Goal: Transaction & Acquisition: Purchase product/service

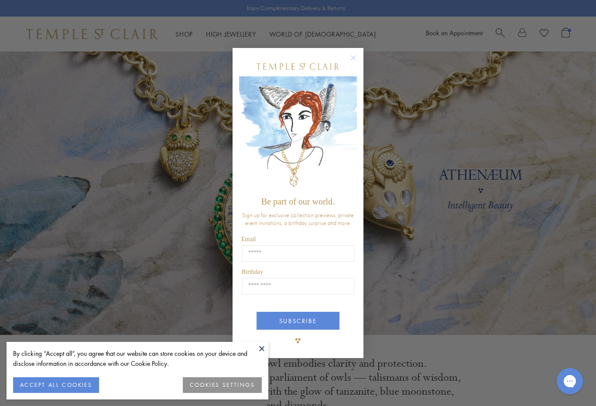
click at [356, 57] on circle "Close dialog" at bounding box center [353, 57] width 10 height 10
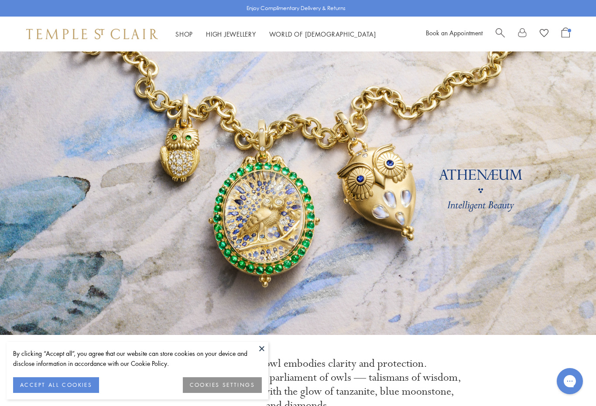
click at [48, 385] on button "ACCEPT ALL COOKIES" at bounding box center [56, 385] width 86 height 16
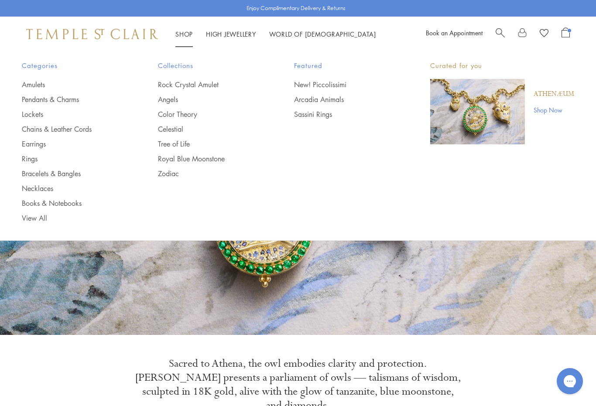
click at [32, 80] on link "Amulets" at bounding box center [72, 85] width 101 height 10
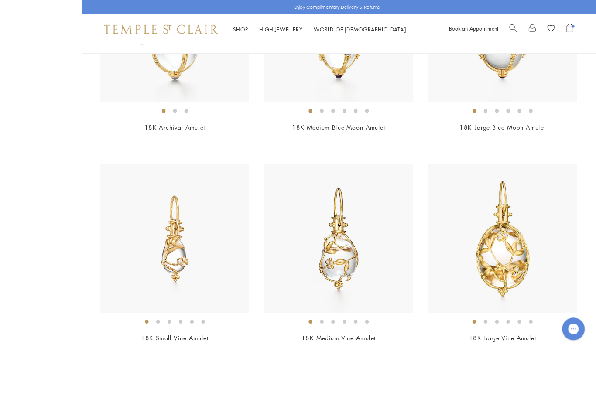
scroll to position [275, 0]
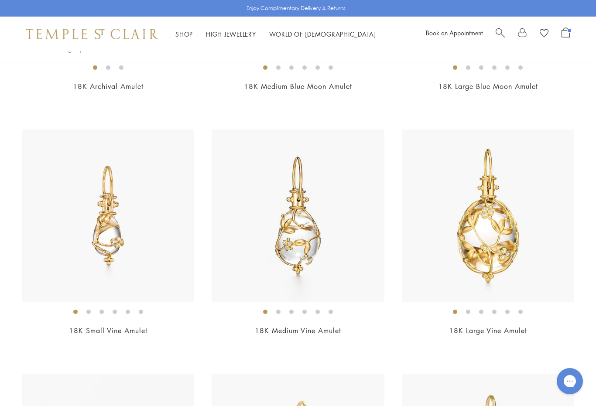
click at [161, 262] on img at bounding box center [108, 216] width 172 height 172
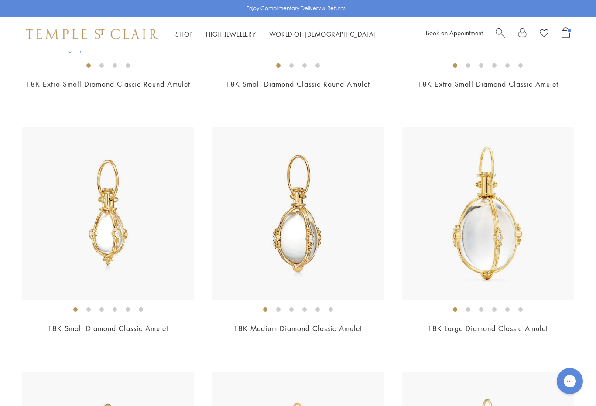
scroll to position [1985, 0]
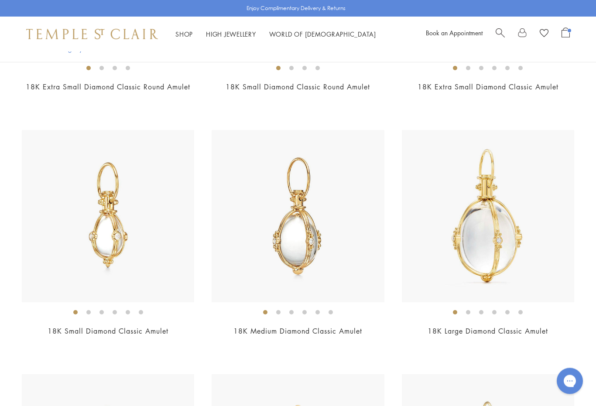
click at [133, 255] on img at bounding box center [108, 216] width 172 height 172
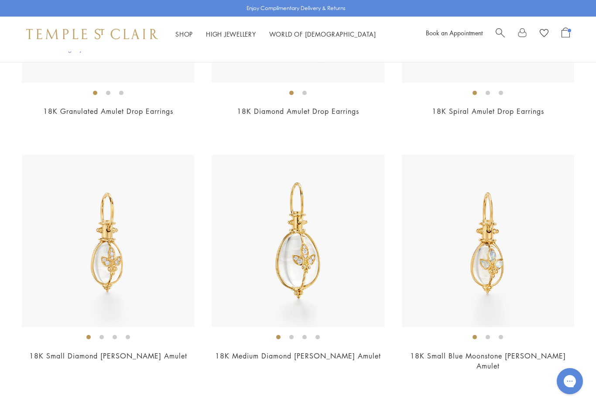
scroll to position [5352, 0]
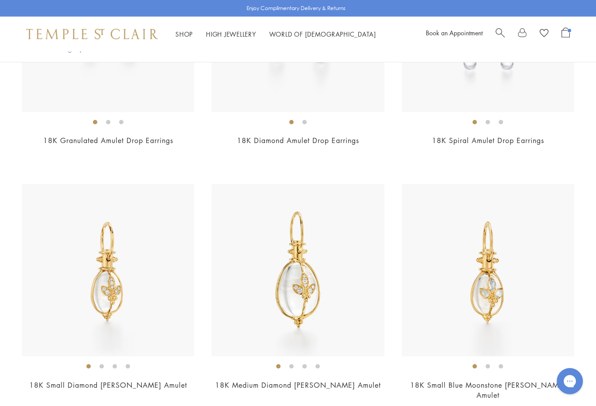
click at [566, 34] on span "Open Shopping Bag" at bounding box center [565, 32] width 8 height 10
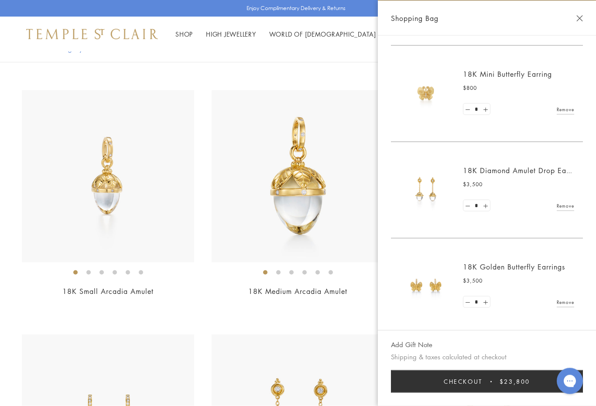
scroll to position [499, 0]
click at [437, 288] on img at bounding box center [426, 287] width 52 height 52
click at [510, 269] on link "18K Golden Butterfly Earrings" at bounding box center [514, 268] width 102 height 10
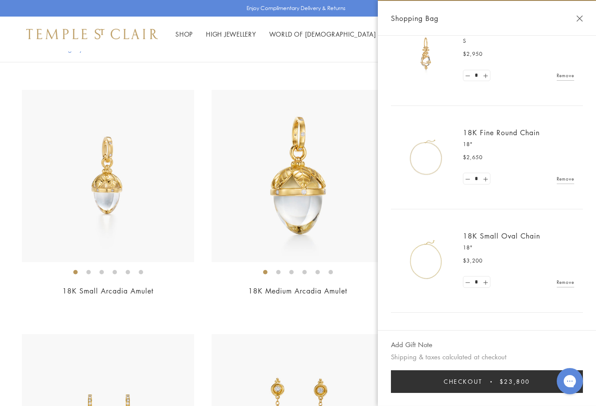
scroll to position [95, 0]
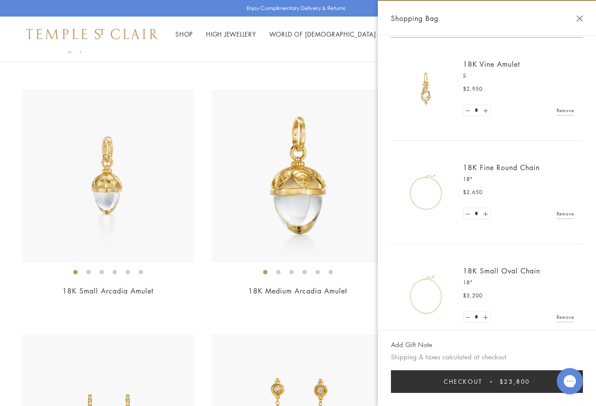
click at [426, 208] on img at bounding box center [426, 192] width 52 height 52
click at [420, 198] on img at bounding box center [426, 192] width 52 height 52
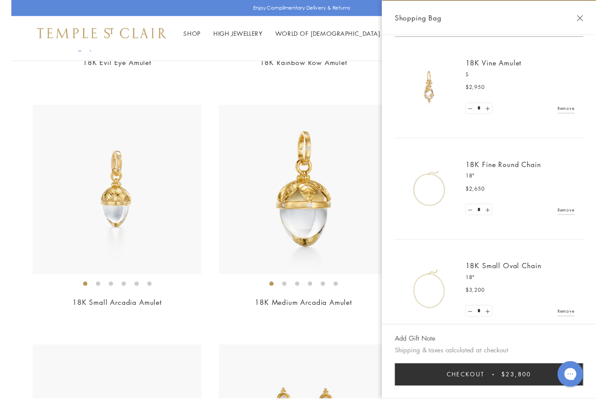
scroll to position [4965, 0]
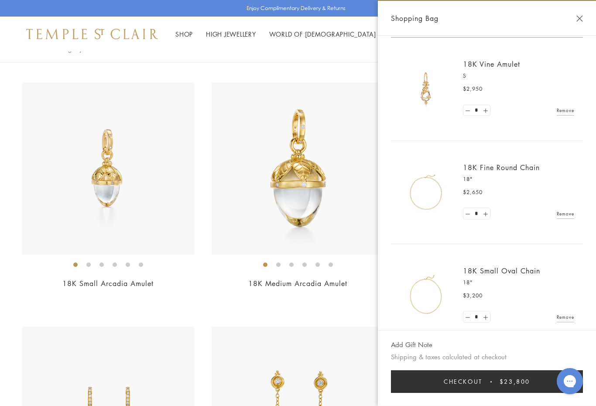
click at [472, 163] on link "18K Fine Round Chain" at bounding box center [501, 168] width 77 height 10
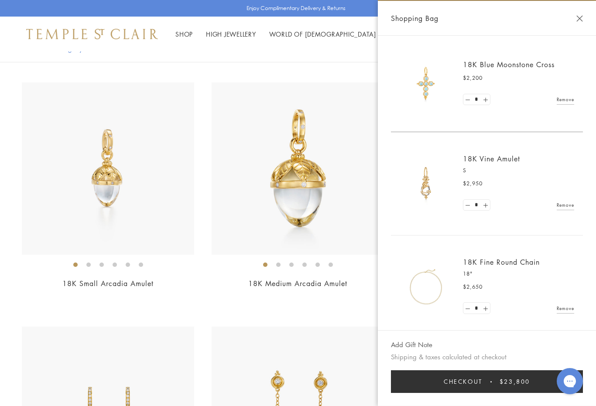
scroll to position [95, 0]
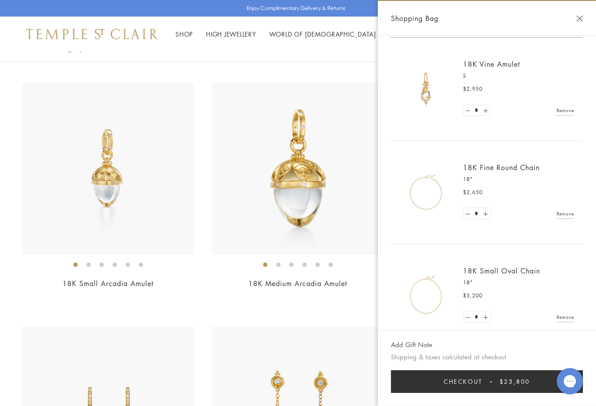
click at [424, 92] on img at bounding box center [426, 89] width 52 height 52
click at [471, 62] on link "18K Vine Amulet" at bounding box center [491, 64] width 57 height 10
click at [434, 198] on img at bounding box center [426, 192] width 52 height 52
click at [497, 169] on link "18K Fine Round Chain" at bounding box center [501, 168] width 77 height 10
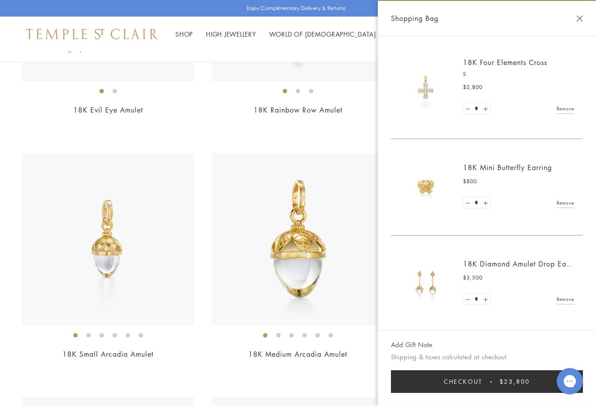
scroll to position [407, 0]
click at [580, 16] on button "Close Shopping Bag" at bounding box center [579, 18] width 7 height 7
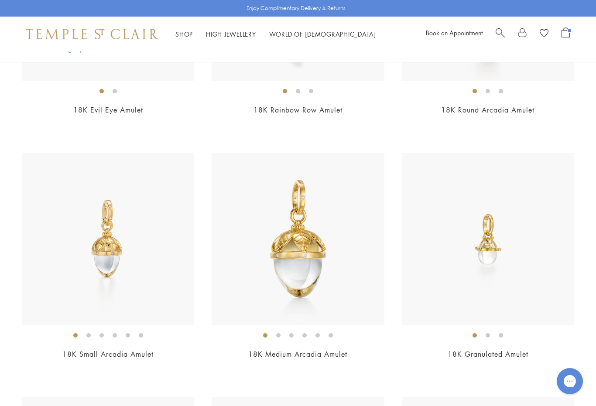
click at [179, 36] on link "Shop Shop" at bounding box center [183, 34] width 17 height 9
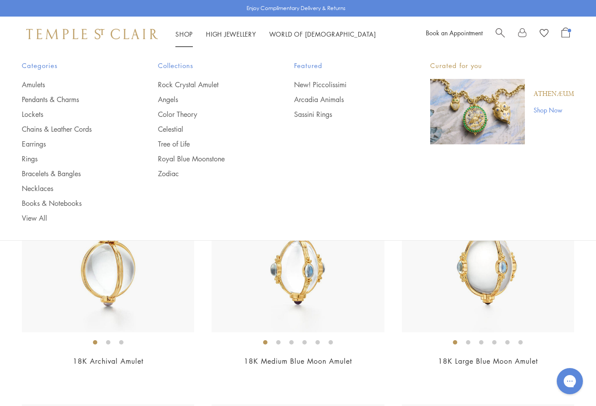
click at [315, 118] on link "Sassini Rings" at bounding box center [344, 114] width 101 height 10
click at [82, 132] on link "Chains & Leather Cords" at bounding box center [72, 129] width 101 height 10
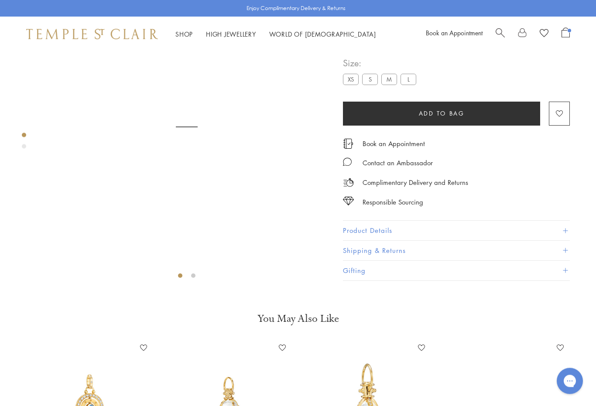
scroll to position [51, 0]
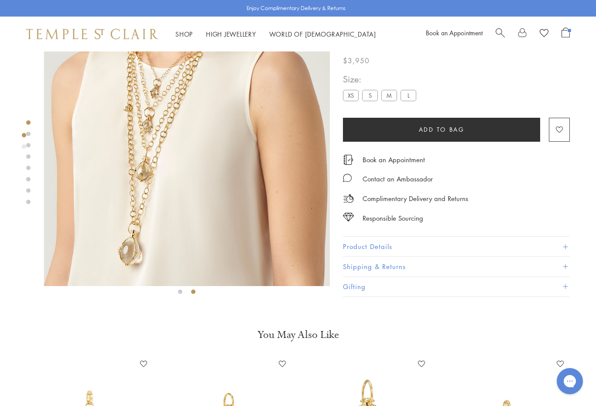
click at [187, 168] on img at bounding box center [187, 143] width 286 height 286
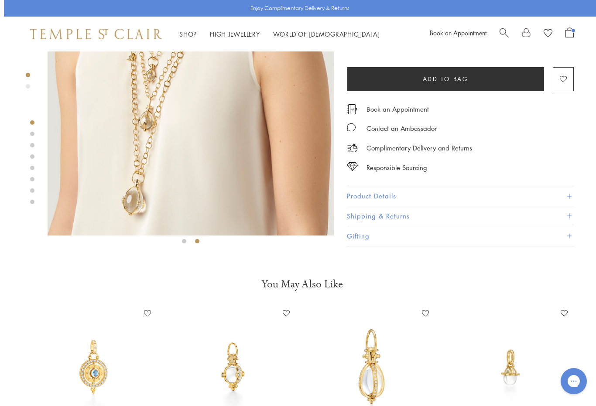
scroll to position [0, 0]
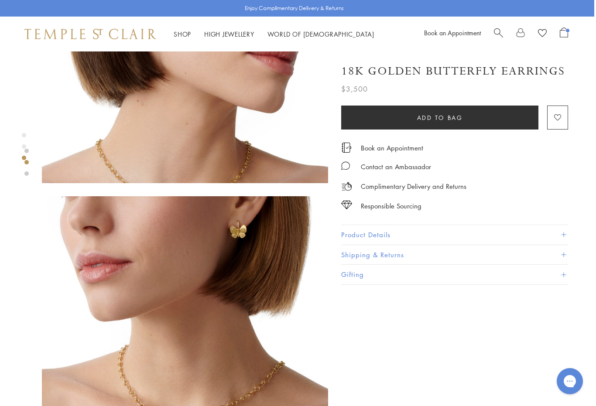
scroll to position [457, 2]
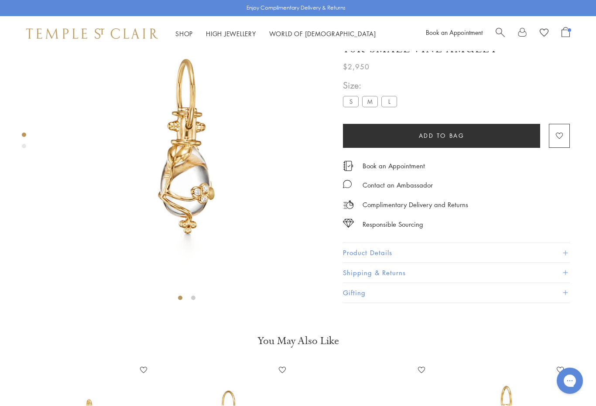
scroll to position [51, 0]
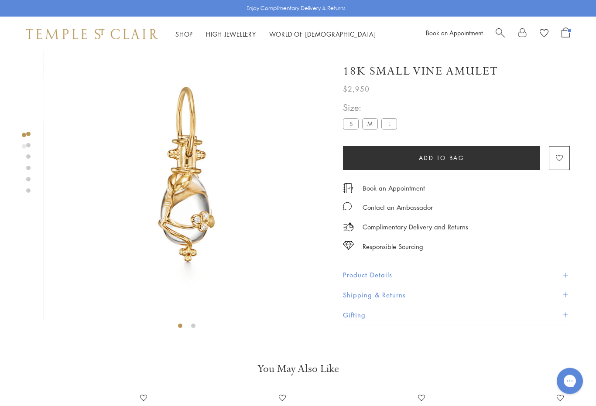
scroll to position [0, 0]
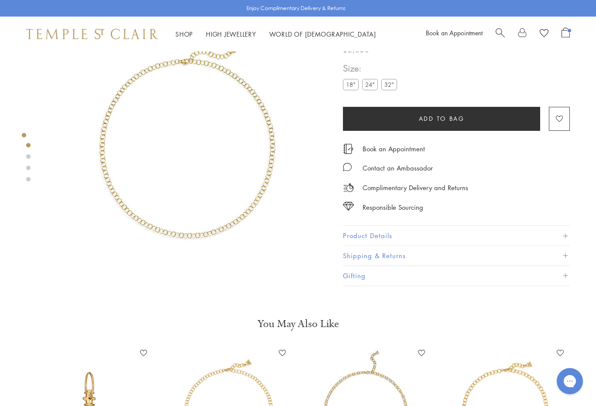
scroll to position [42, 1]
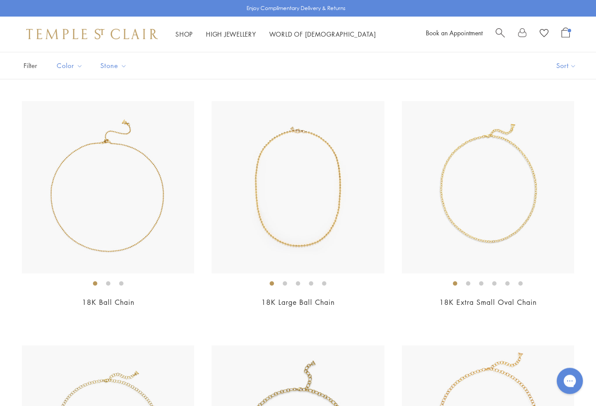
scroll to position [36, 0]
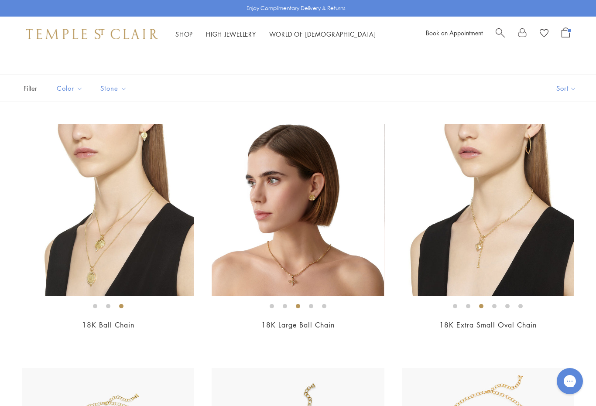
click at [506, 252] on img at bounding box center [487, 210] width 172 height 172
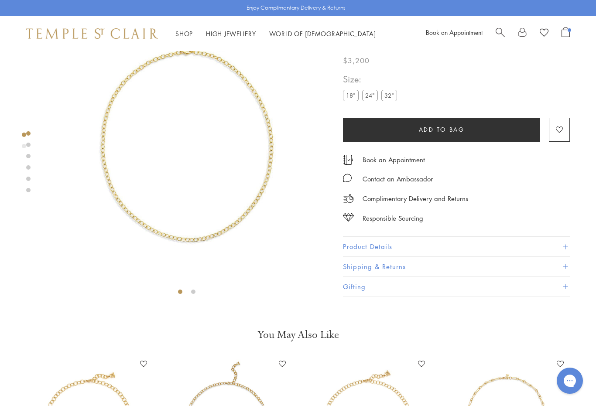
scroll to position [51, 0]
click at [563, 36] on span "Open Shopping Bag" at bounding box center [565, 32] width 8 height 10
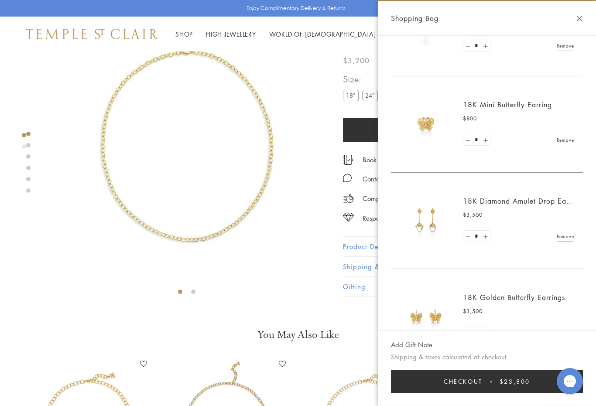
scroll to position [482, 0]
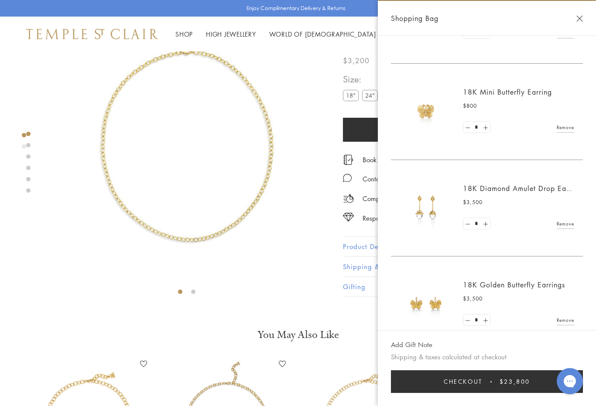
click at [441, 208] on img at bounding box center [426, 208] width 52 height 52
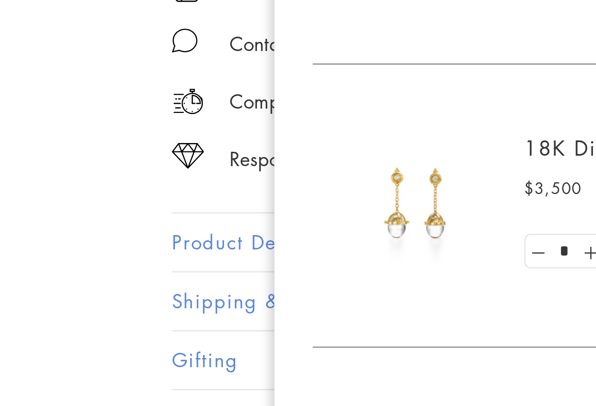
click at [463, 184] on link "18K Diamond Amulet Drop Earrings" at bounding box center [524, 189] width 122 height 10
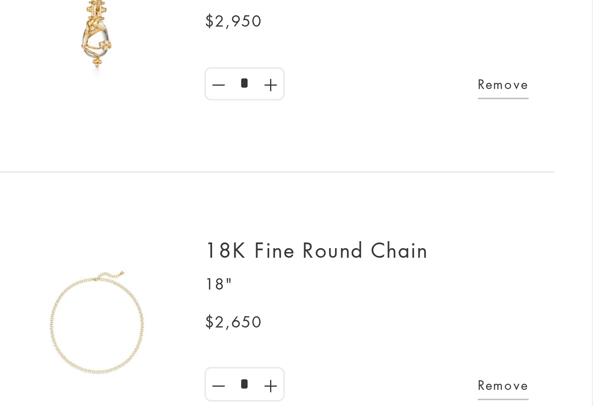
scroll to position [0, 2]
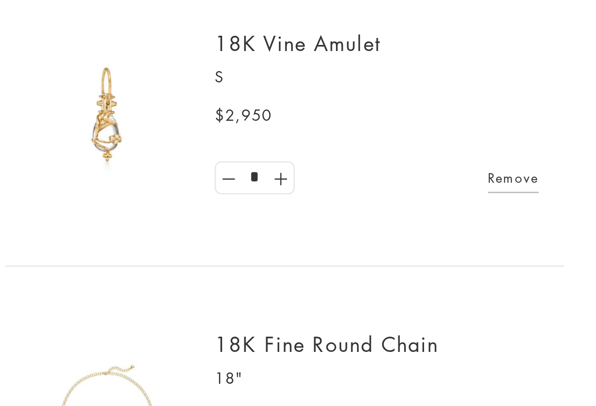
click at [400, 157] on img at bounding box center [426, 183] width 52 height 52
click at [463, 154] on link "18K Vine Amulet" at bounding box center [491, 159] width 57 height 10
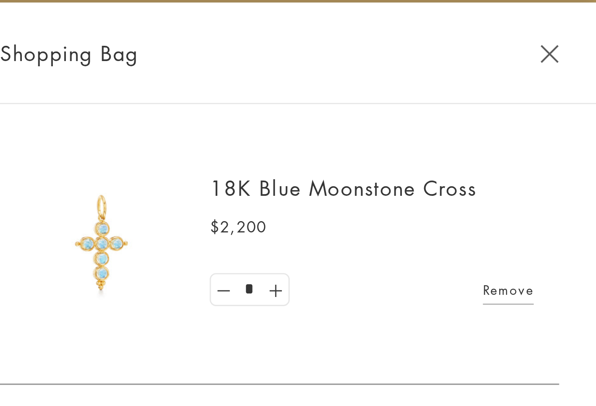
click at [576, 21] on button "Close Shopping Bag" at bounding box center [579, 18] width 7 height 7
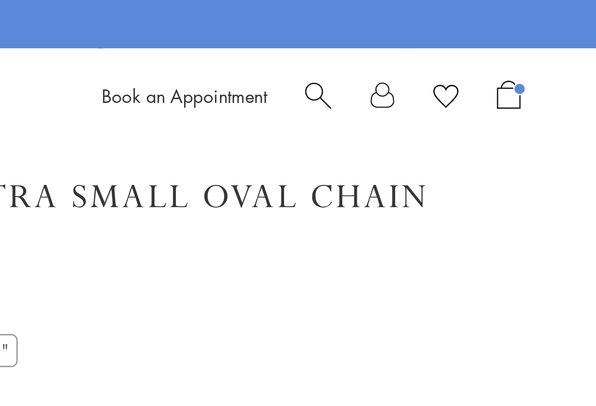
click at [343, 79] on div "18K Extra Small Oval Chain $3,200 The 18K Extra Small Oval Chain features delic…" at bounding box center [469, 199] width 253 height 297
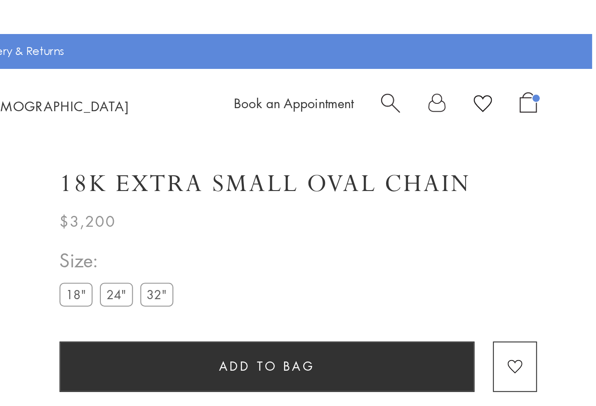
scroll to position [0, 2]
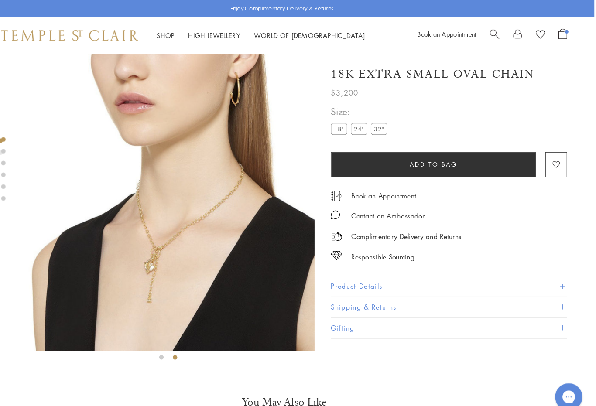
click at [208, 235] on img at bounding box center [182, 194] width 286 height 286
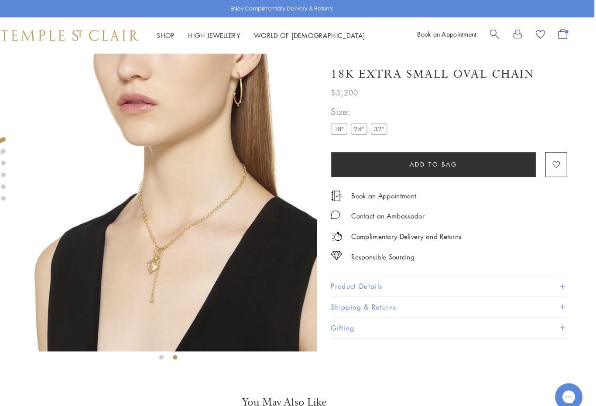
click at [451, 160] on button "Add to bag" at bounding box center [439, 158] width 197 height 24
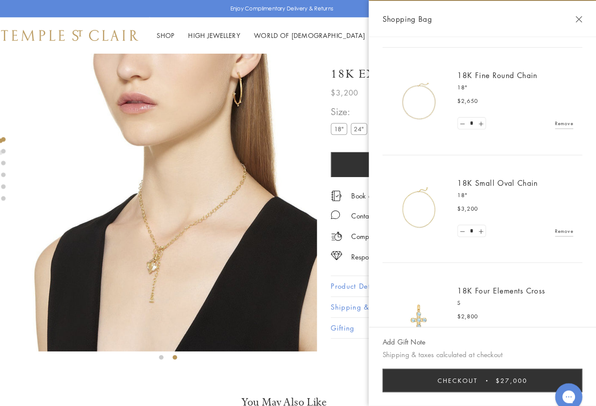
scroll to position [193, 0]
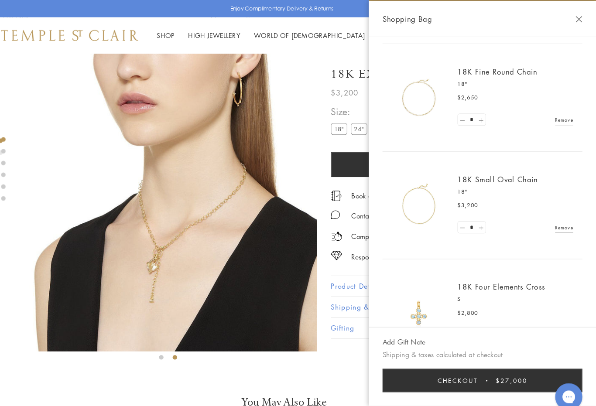
click at [463, 219] on link at bounding box center [467, 218] width 9 height 11
click at [416, 100] on img at bounding box center [426, 94] width 52 height 52
click at [502, 66] on link "18K Fine Round Chain" at bounding box center [501, 69] width 77 height 10
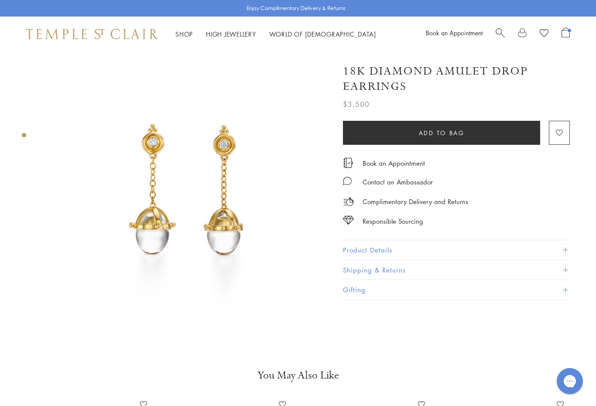
scroll to position [0, 2]
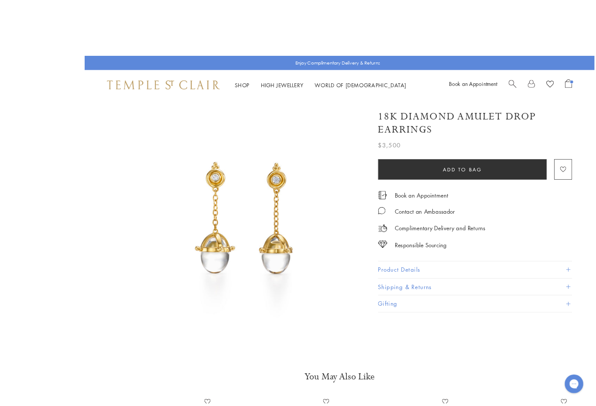
scroll to position [3, 0]
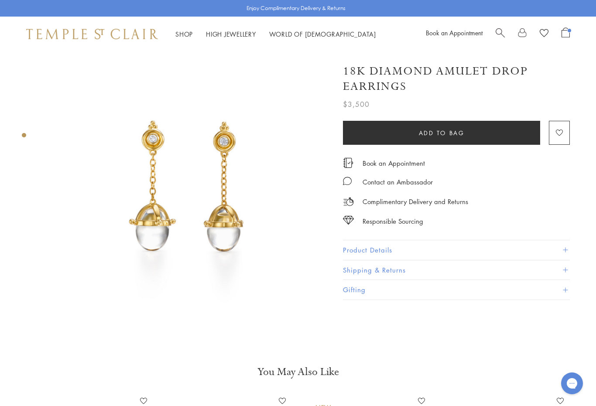
click at [498, 28] on span "Search" at bounding box center [500, 31] width 9 height 9
click at [499, 32] on span "Search" at bounding box center [500, 31] width 9 height 9
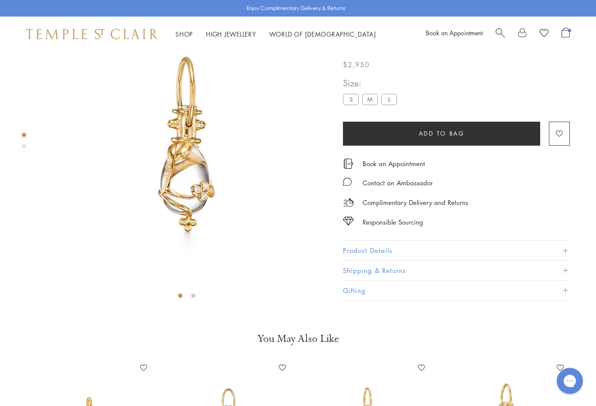
scroll to position [51, 0]
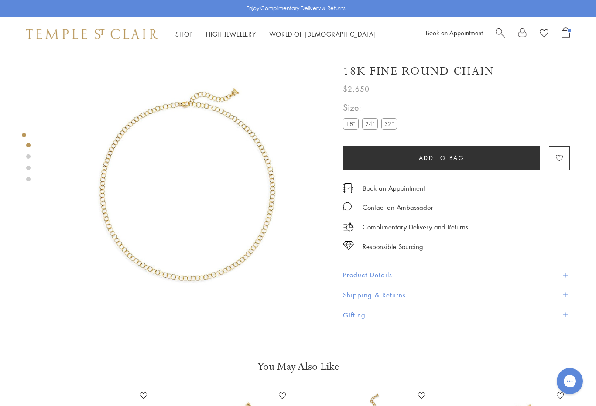
scroll to position [8, 0]
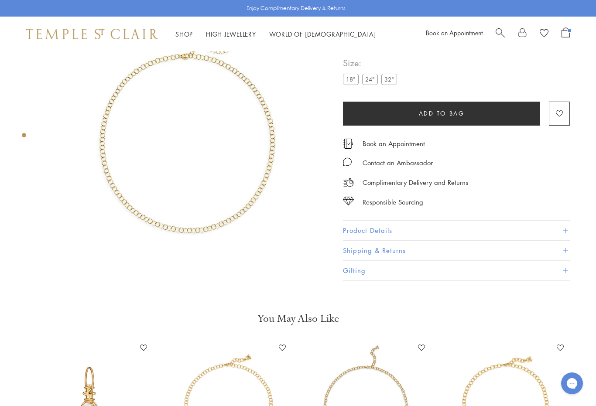
scroll to position [51, 0]
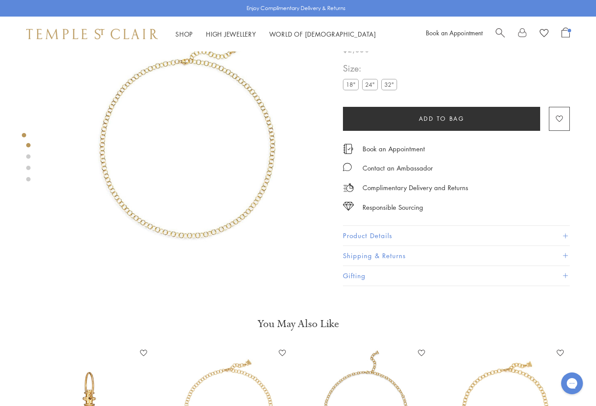
click at [372, 90] on label "24"" at bounding box center [370, 84] width 16 height 11
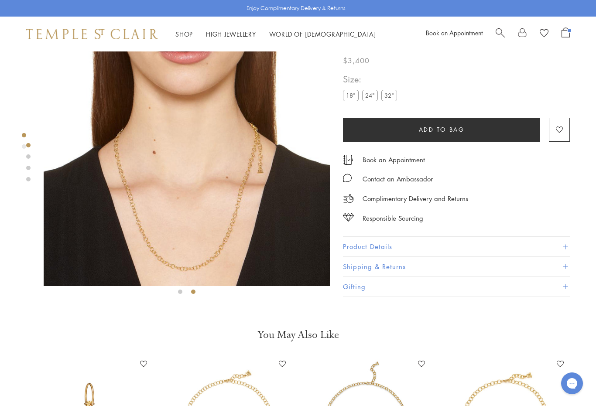
click at [391, 101] on label "32"" at bounding box center [389, 95] width 16 height 11
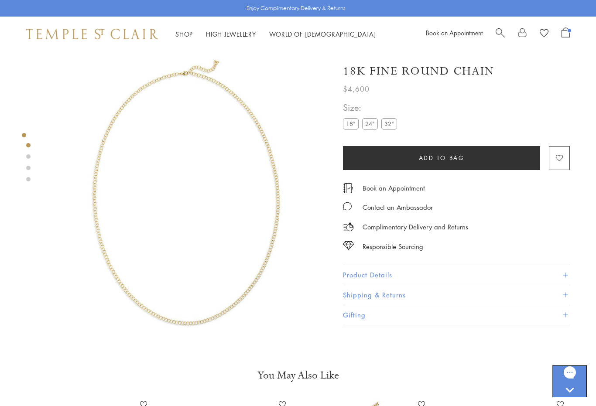
click at [345, 128] on label "18"" at bounding box center [351, 123] width 16 height 11
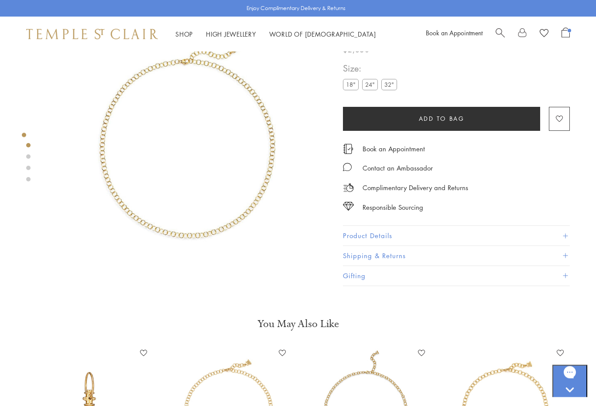
scroll to position [51, 0]
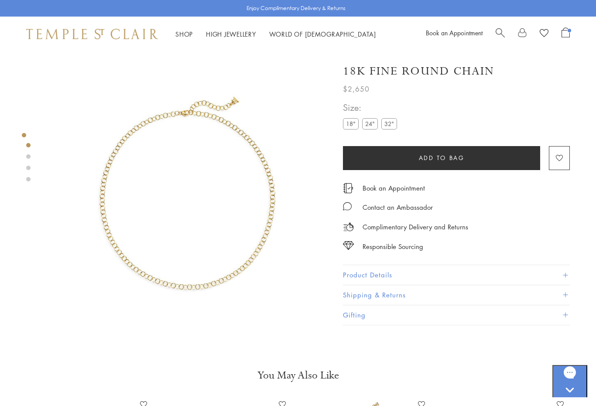
click at [305, 35] on link "World of Temple World of Temple" at bounding box center [322, 34] width 107 height 9
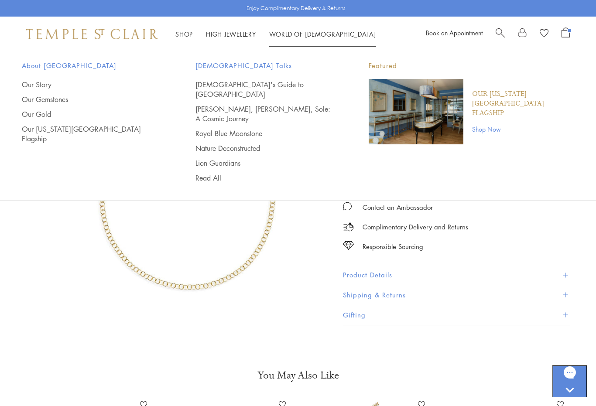
click at [495, 124] on link "Shop Now" at bounding box center [523, 129] width 102 height 10
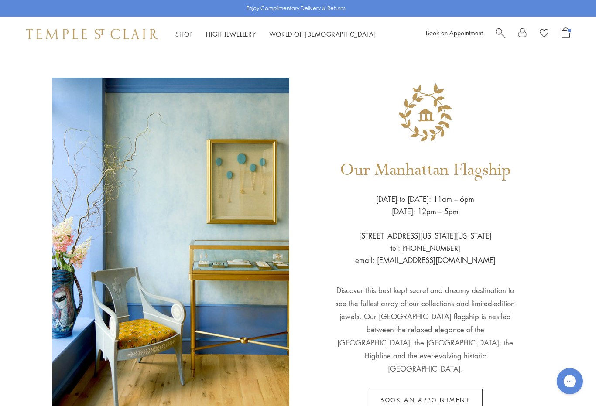
click at [178, 28] on div "Shop Shop Categories Amulets Pendants & Charms Lockets Chains & Leather Cords E…" at bounding box center [298, 34] width 596 height 35
click at [180, 32] on link "Shop Shop" at bounding box center [183, 34] width 17 height 9
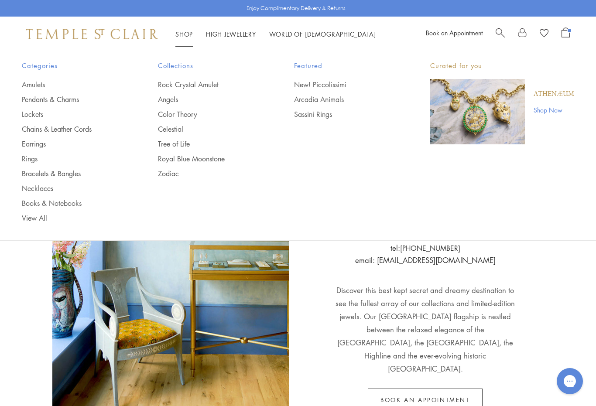
click at [316, 85] on link "New! Piccolissimi" at bounding box center [344, 85] width 101 height 10
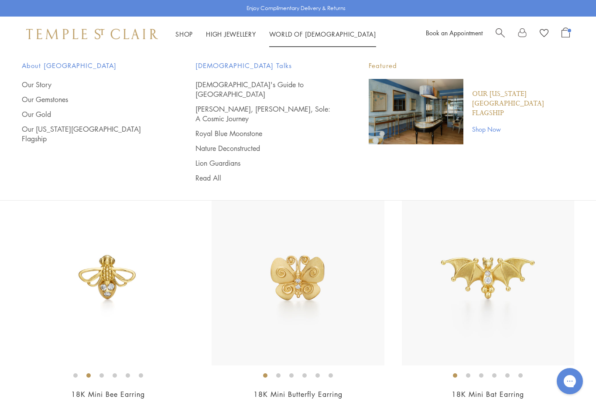
click at [227, 35] on link "High Jewellery High Jewellery" at bounding box center [231, 34] width 50 height 9
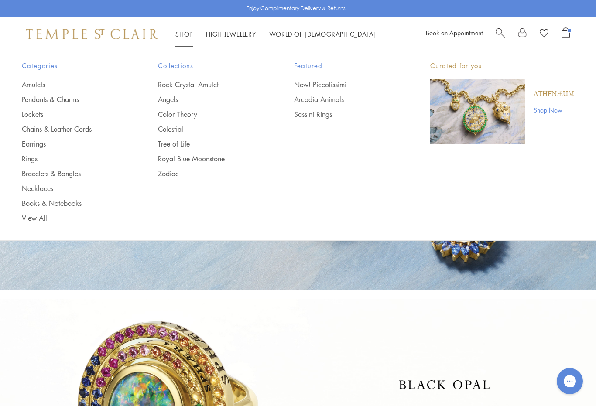
click at [566, 31] on span "Open Shopping Bag" at bounding box center [565, 32] width 8 height 10
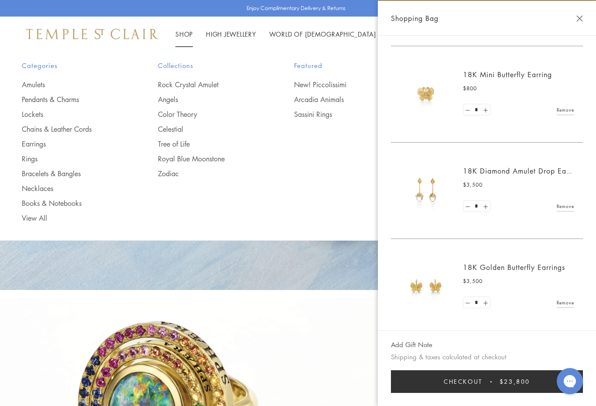
scroll to position [1, 0]
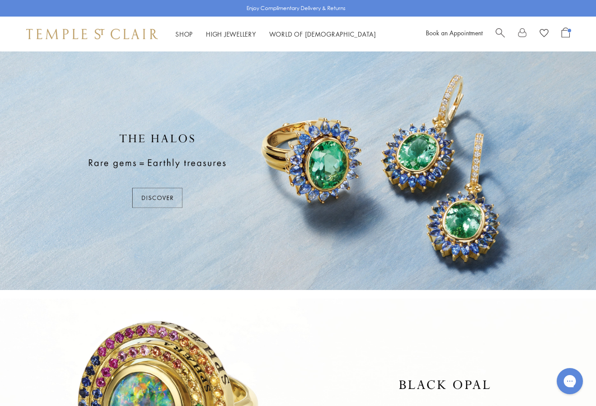
click at [496, 36] on span "Search" at bounding box center [500, 31] width 9 height 9
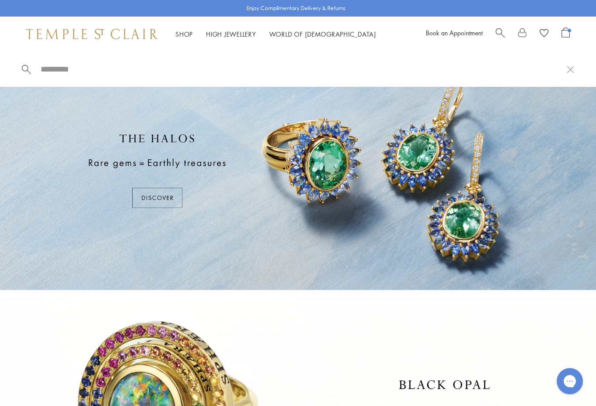
click at [67, 71] on input "search" at bounding box center [303, 69] width 527 height 10
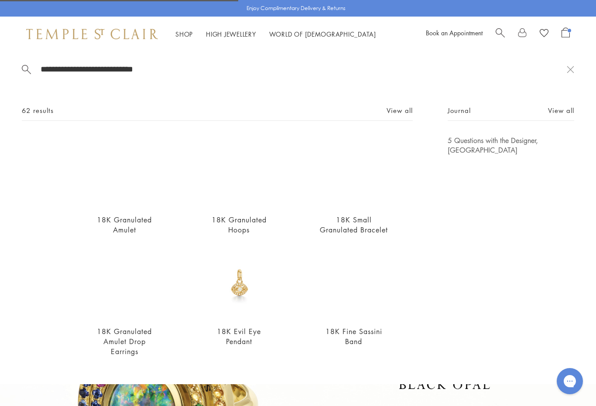
type input "**********"
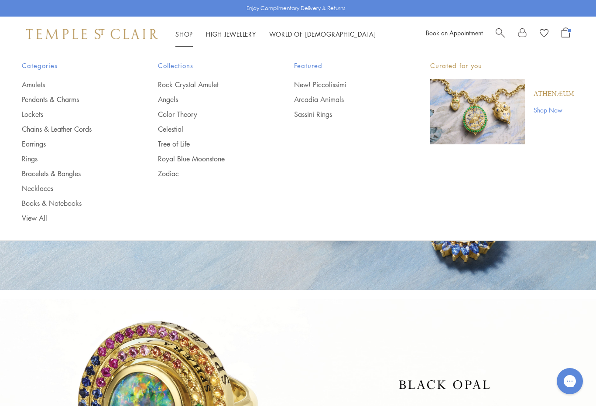
click at [30, 144] on link "Earrings" at bounding box center [72, 144] width 101 height 10
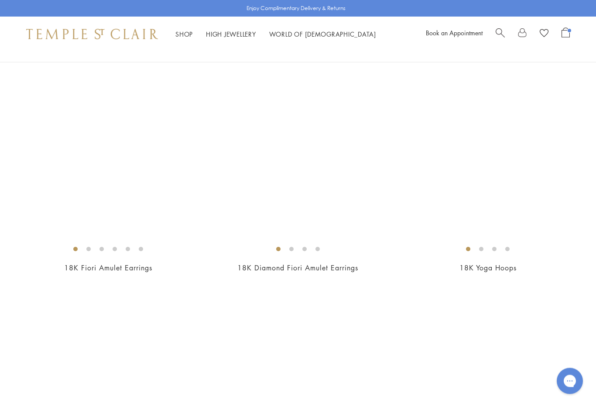
scroll to position [2293, 0]
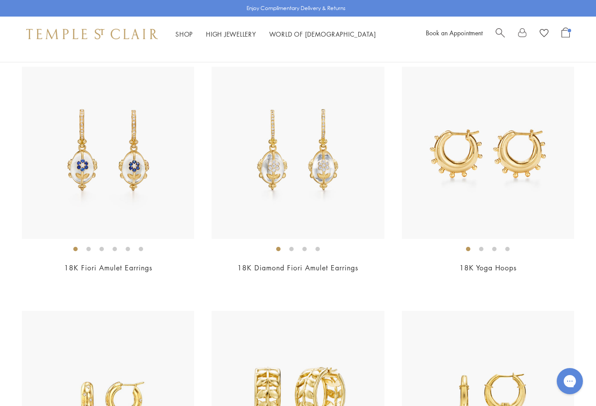
click at [349, 263] on link "18K Diamond Fiori Amulet Earrings" at bounding box center [297, 268] width 121 height 10
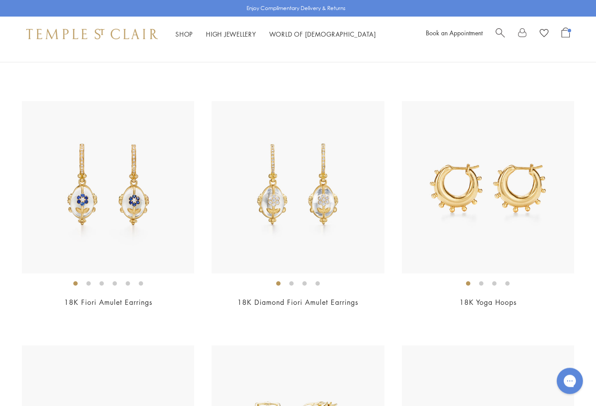
scroll to position [2258, 0]
click at [546, 326] on div "New New New New New New New New New" at bounding box center [298, 101] width 596 height 4399
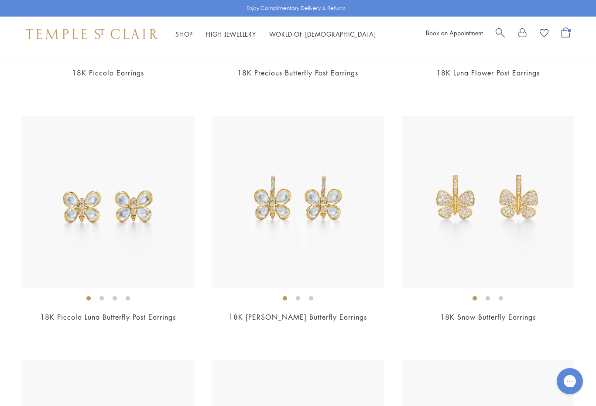
scroll to position [3709, 0]
click at [542, 325] on div "$4,250" at bounding box center [488, 330] width 172 height 10
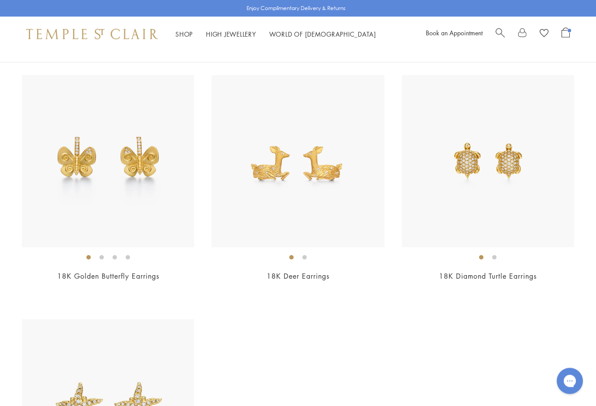
scroll to position [3995, 0]
click at [137, 210] on img at bounding box center [108, 161] width 172 height 172
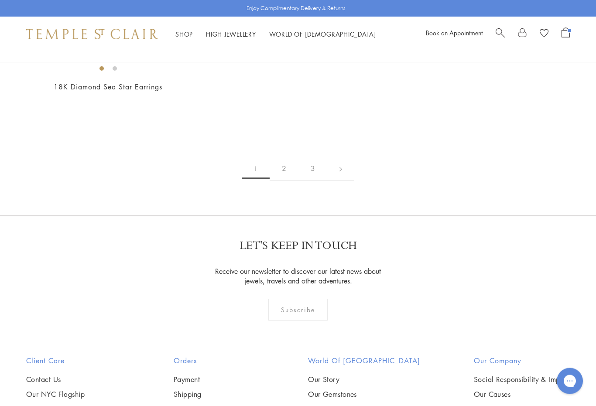
scroll to position [4388, 0]
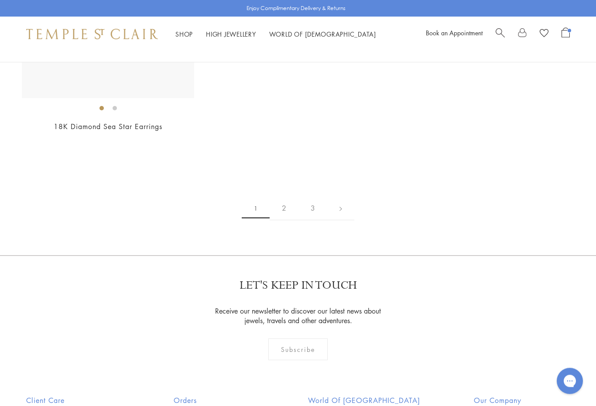
click at [281, 205] on link "2" at bounding box center [284, 209] width 29 height 24
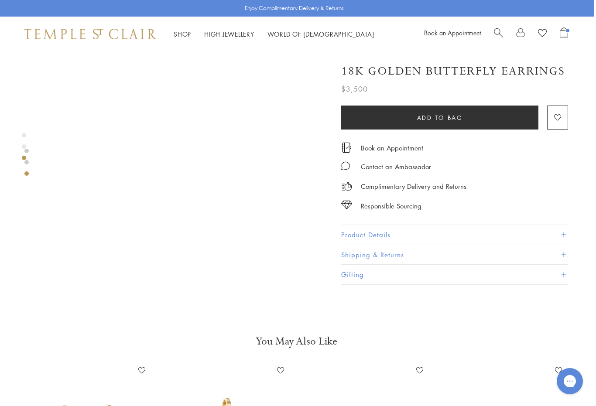
scroll to position [632, 2]
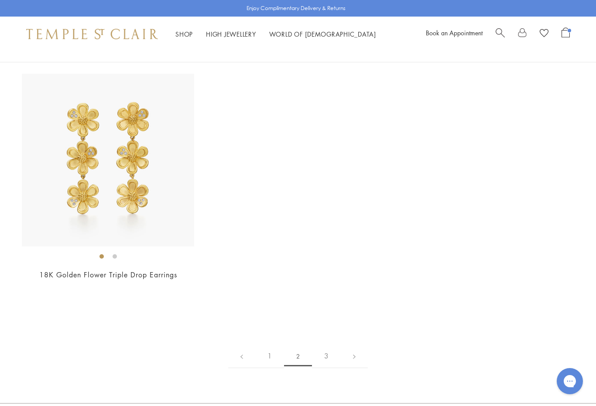
scroll to position [4016, 0]
click at [327, 355] on link "3" at bounding box center [326, 357] width 29 height 24
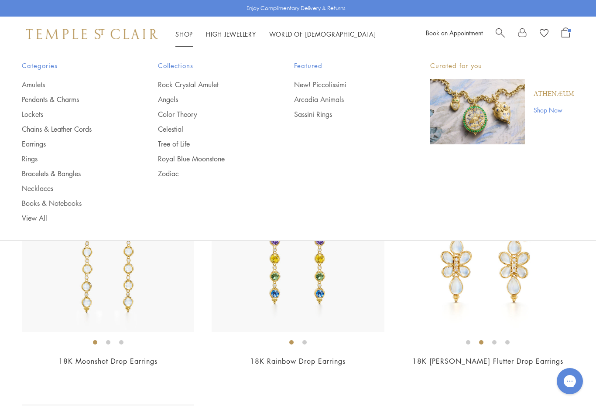
click at [32, 157] on link "Rings" at bounding box center [72, 159] width 101 height 10
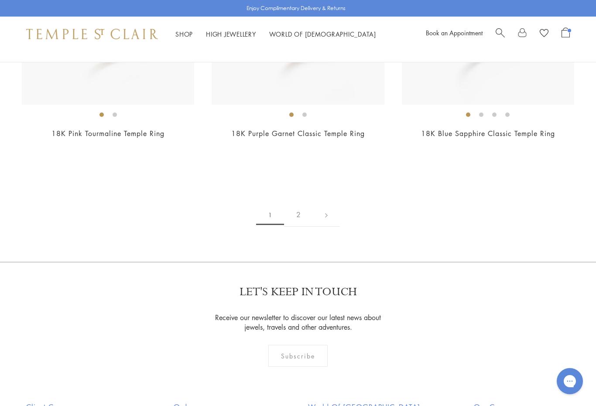
scroll to position [3857, 0]
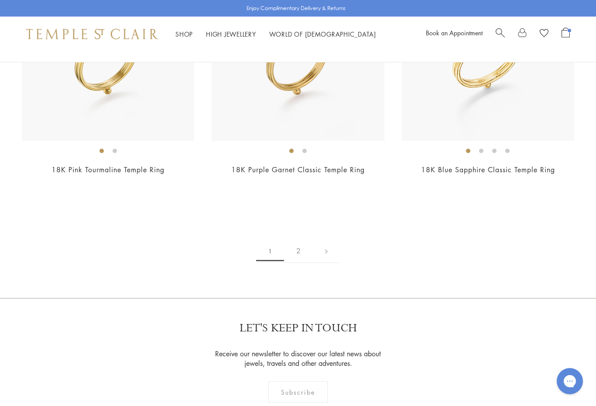
click at [303, 243] on link "2" at bounding box center [298, 251] width 29 height 24
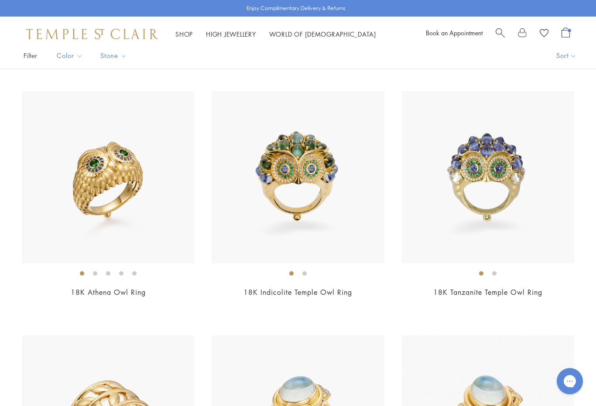
scroll to position [0, 0]
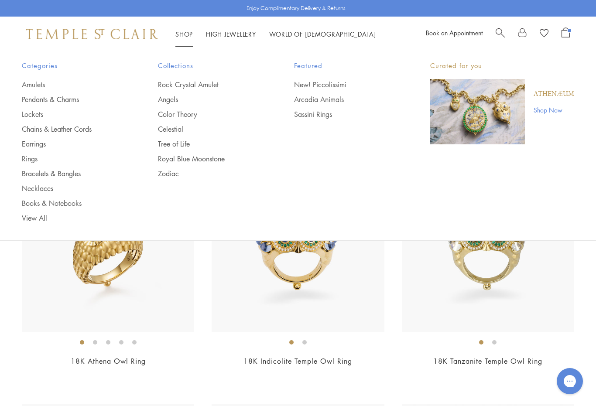
click at [30, 172] on link "Bracelets & Bangles" at bounding box center [72, 174] width 101 height 10
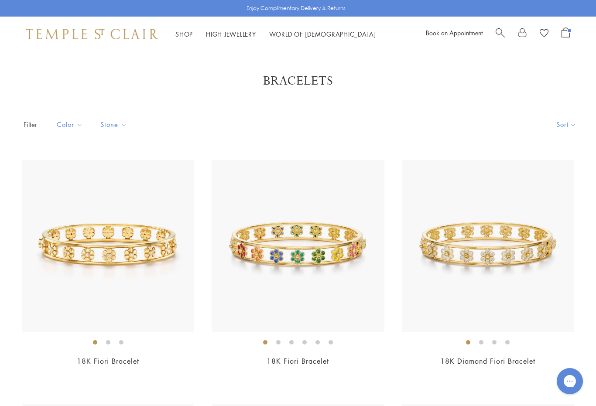
click at [81, 277] on img at bounding box center [108, 246] width 172 height 172
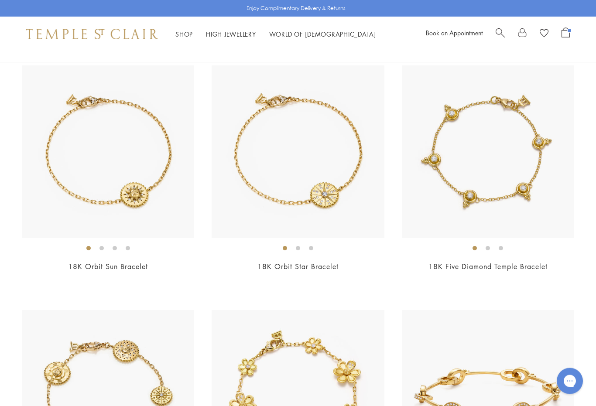
scroll to position [584, 0]
click at [396, 83] on div "18K Five Diamond Temple Bracelet $3,250" at bounding box center [479, 174] width 190 height 218
click at [510, 191] on img at bounding box center [488, 151] width 172 height 172
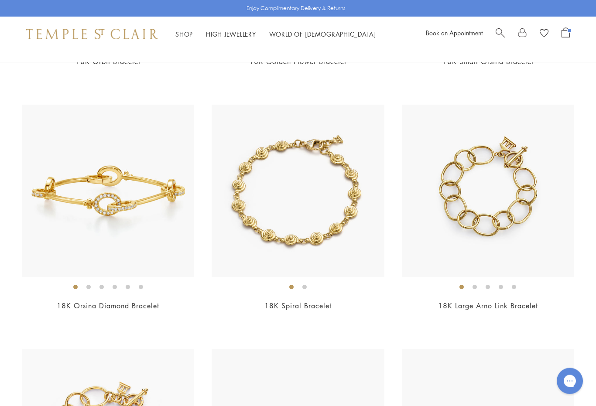
scroll to position [1034, 0]
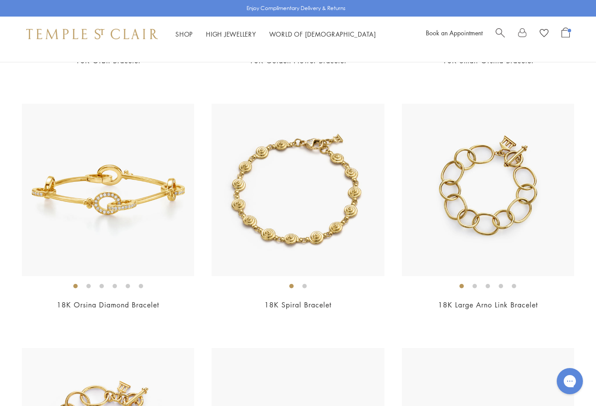
click at [199, 252] on div "18K Spiral Bracelet $4,250" at bounding box center [289, 213] width 190 height 218
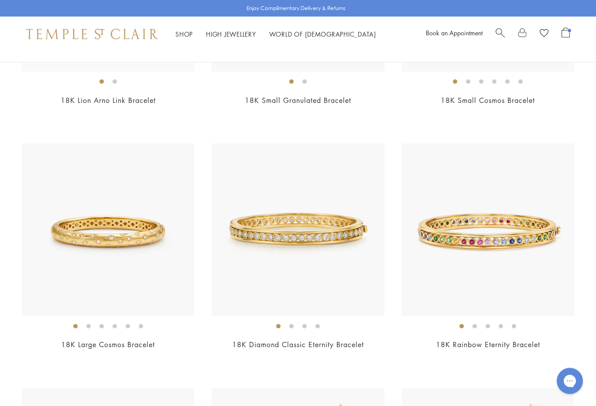
scroll to position [1464, 0]
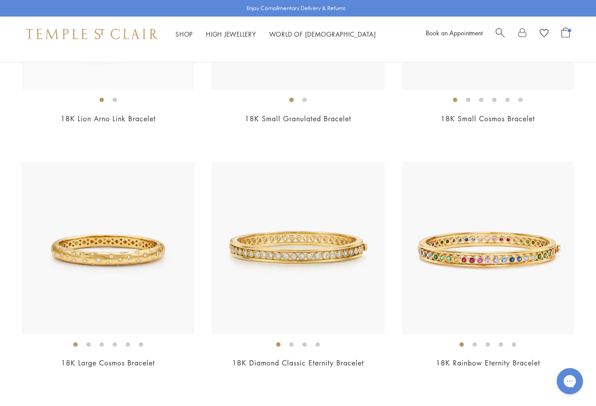
click at [185, 34] on link "Shop Shop" at bounding box center [183, 34] width 17 height 9
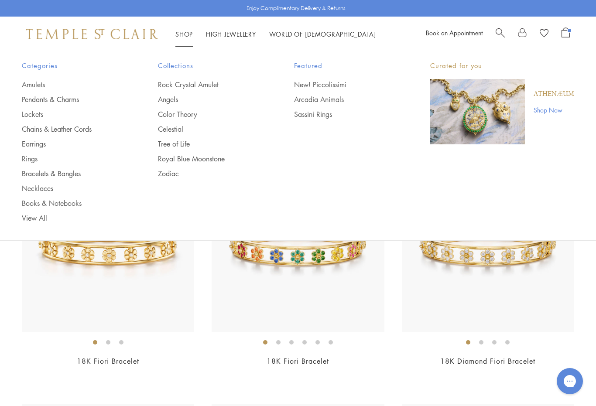
click at [41, 89] on link "Amulets" at bounding box center [72, 85] width 101 height 10
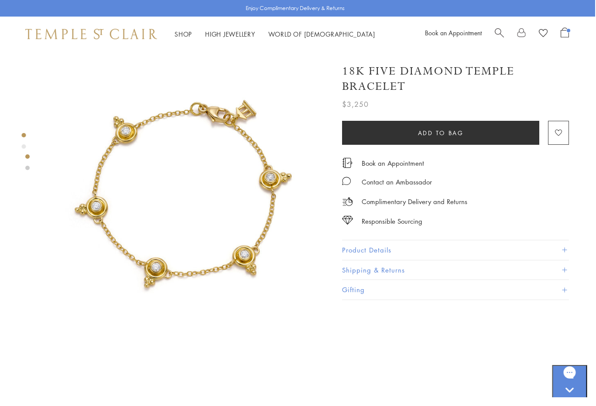
scroll to position [0, 1]
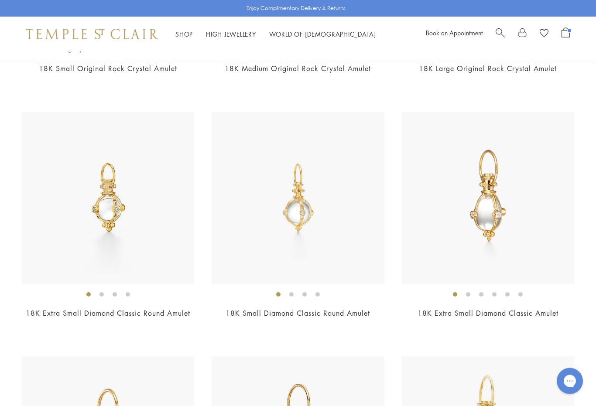
scroll to position [1759, 0]
click at [540, 249] on img at bounding box center [488, 198] width 172 height 172
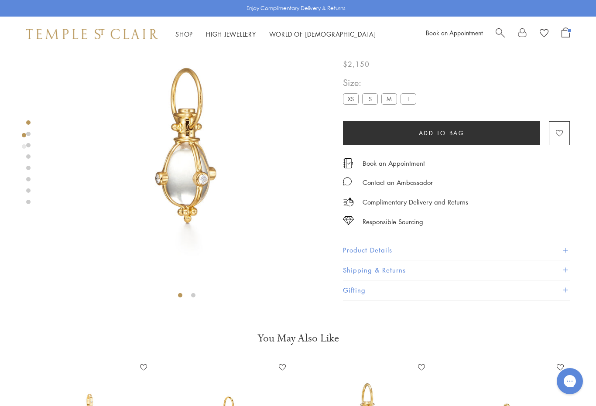
scroll to position [47, 0]
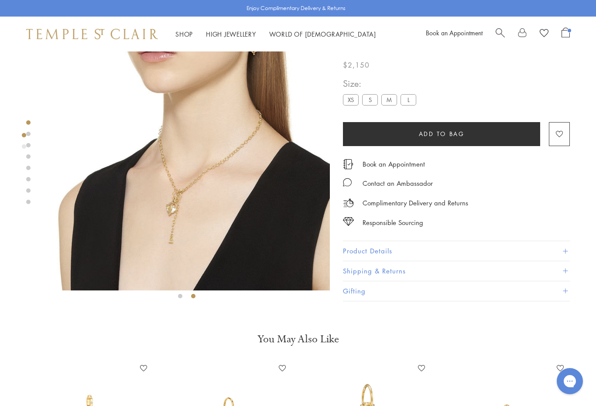
click at [194, 206] on img at bounding box center [187, 147] width 286 height 286
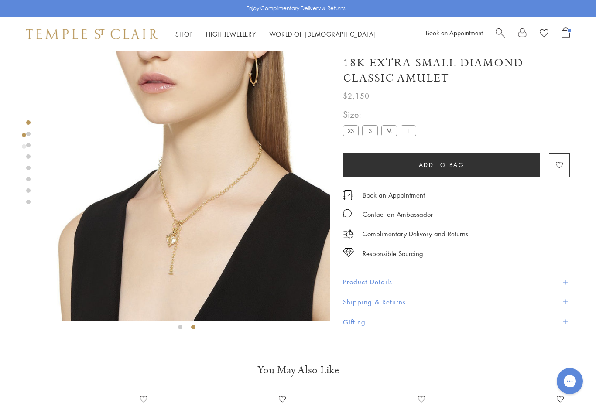
scroll to position [0, 0]
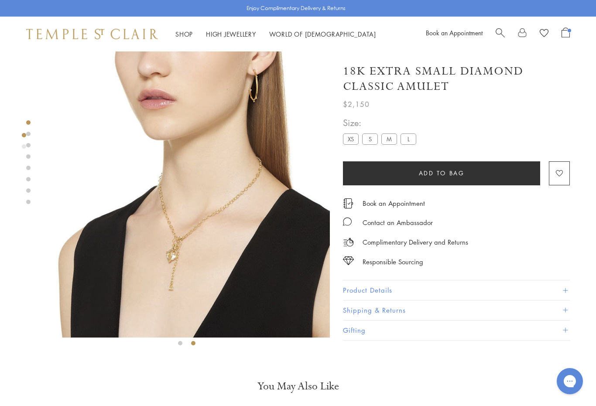
click at [363, 140] on label "S" at bounding box center [370, 138] width 16 height 11
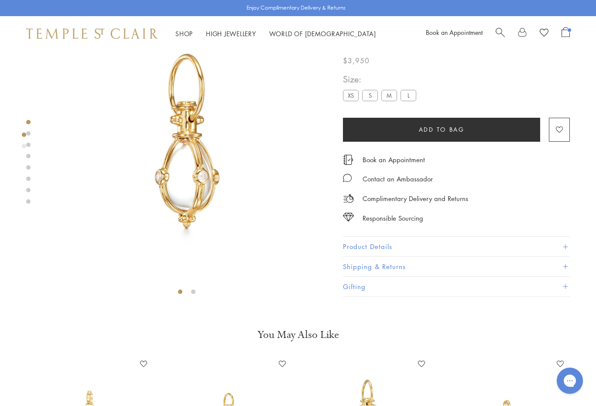
scroll to position [51, 0]
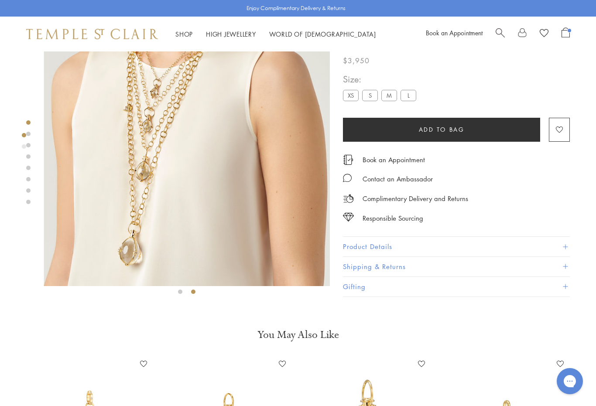
click at [201, 174] on img at bounding box center [187, 143] width 286 height 286
click at [190, 159] on img at bounding box center [187, 143] width 286 height 286
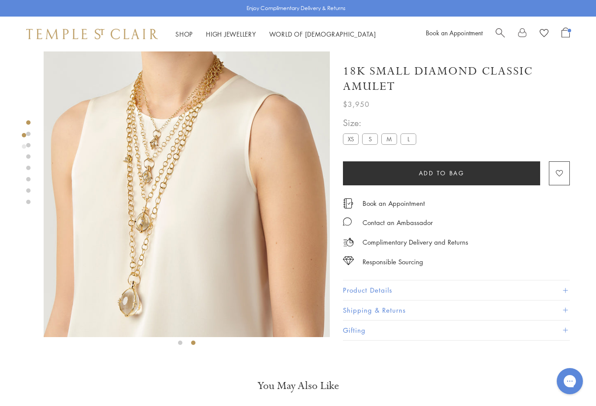
scroll to position [0, 0]
click at [173, 175] on img at bounding box center [187, 194] width 286 height 286
click at [212, 198] on img at bounding box center [187, 194] width 286 height 286
click at [217, 209] on img at bounding box center [187, 194] width 286 height 286
click at [193, 302] on img at bounding box center [187, 194] width 286 height 286
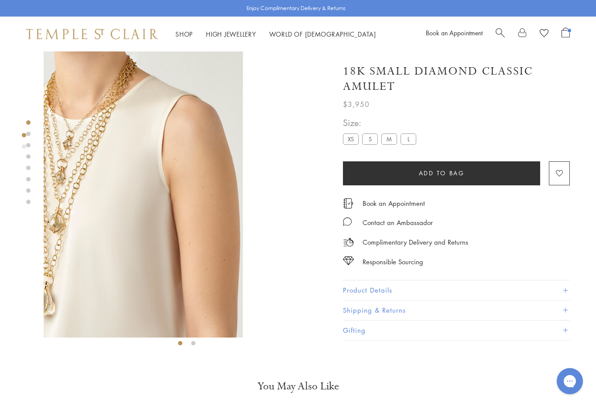
click at [243, 173] on img at bounding box center [386, 194] width 286 height 286
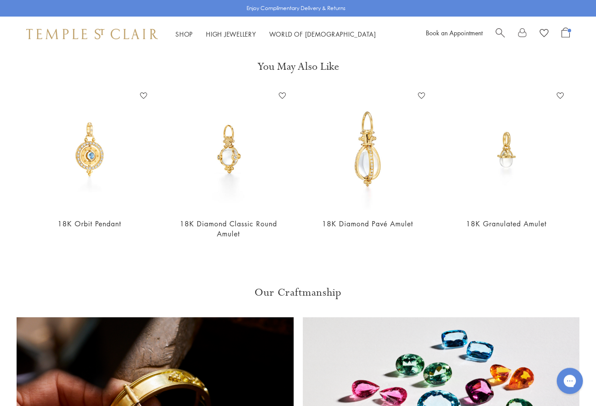
scroll to position [351, 0]
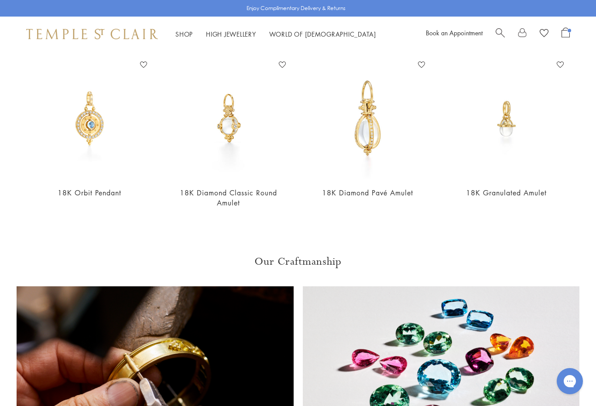
click at [531, 178] on img at bounding box center [507, 119] width 122 height 122
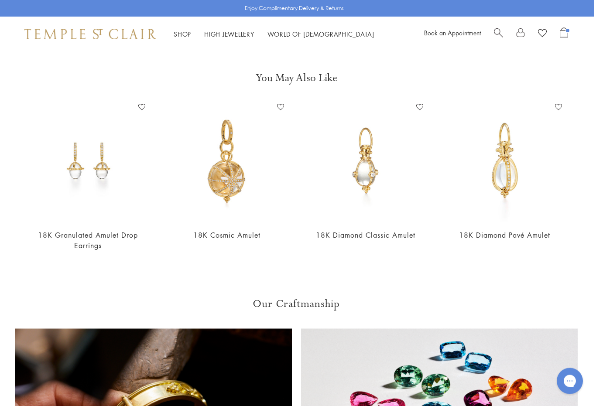
scroll to position [595, 2]
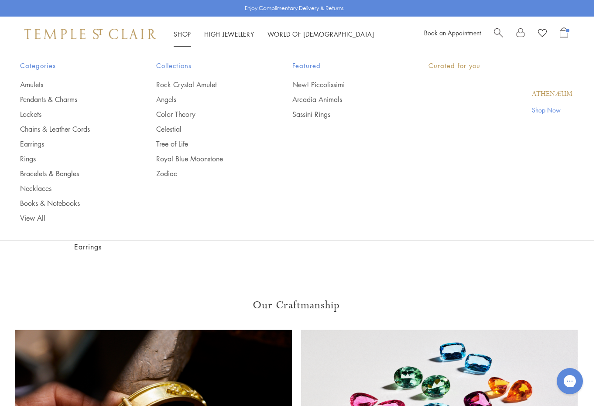
click at [185, 35] on link "Shop Shop" at bounding box center [182, 34] width 17 height 9
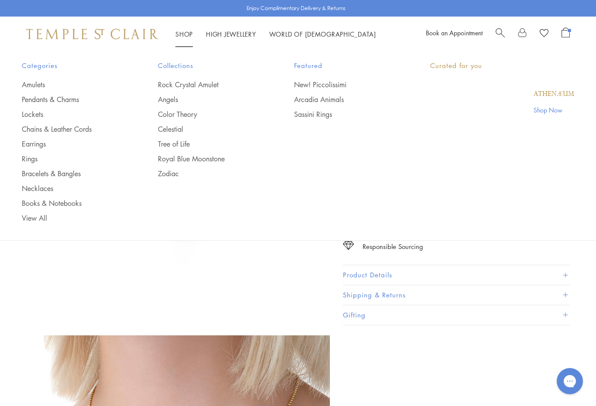
scroll to position [17, 0]
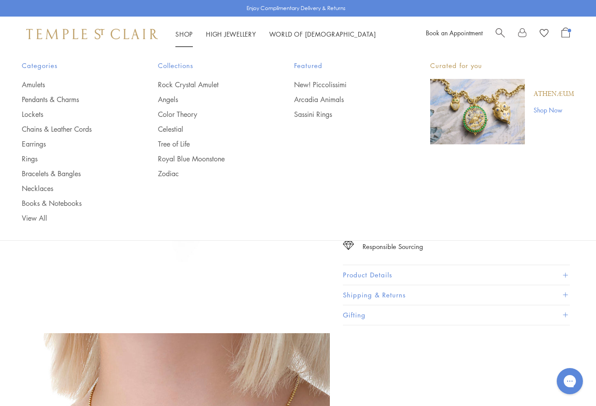
click at [207, 88] on link "Rock Crystal Amulet" at bounding box center [208, 85] width 101 height 10
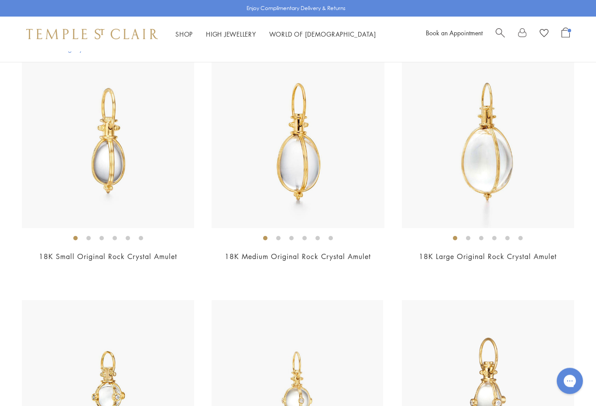
scroll to position [1571, 0]
